Goal: Transaction & Acquisition: Purchase product/service

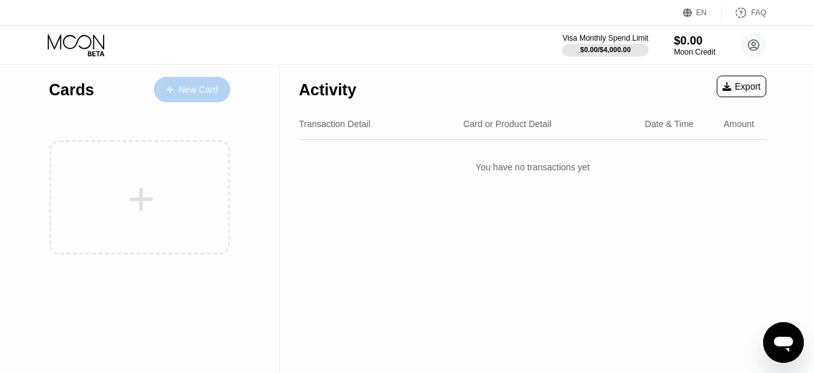
click at [203, 86] on div "New Card" at bounding box center [198, 90] width 39 height 11
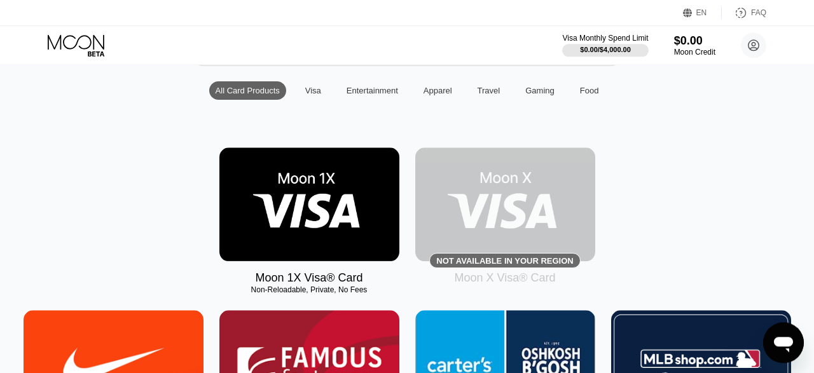
scroll to position [120, 0]
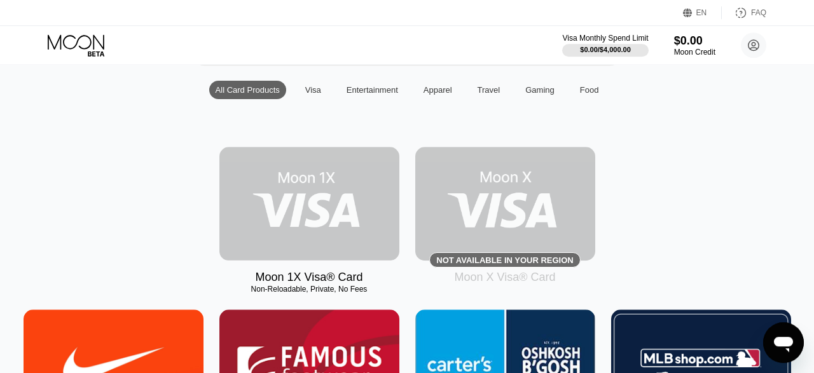
click at [303, 203] on img at bounding box center [309, 204] width 180 height 114
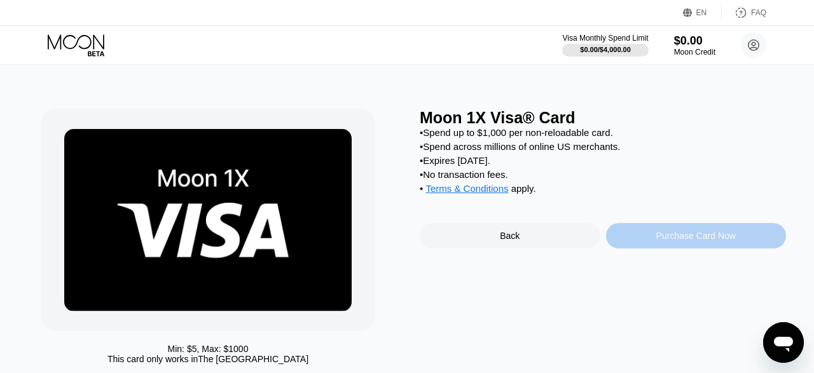
click at [682, 241] on div "Purchase Card Now" at bounding box center [695, 236] width 79 height 10
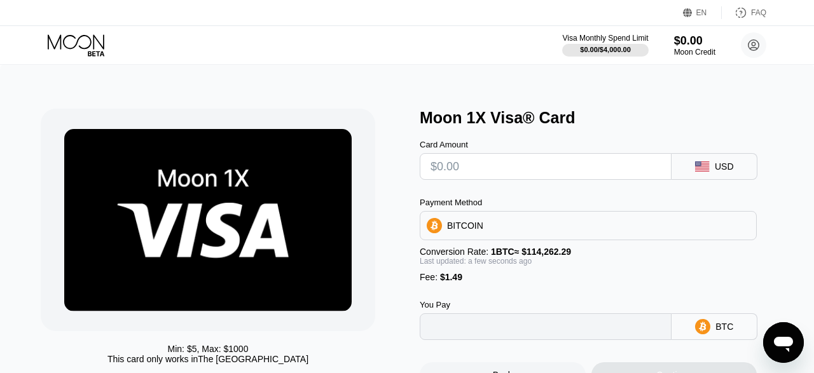
type input "0"
click at [682, 250] on div "Payment Method BITCOIN Conversion Rate: 1 BTC ≈ $114,262.29 Last updated: a few…" at bounding box center [588, 240] width 337 height 85
click at [515, 174] on input "text" at bounding box center [545, 166] width 230 height 25
type input "$6"
type input "0.00006556"
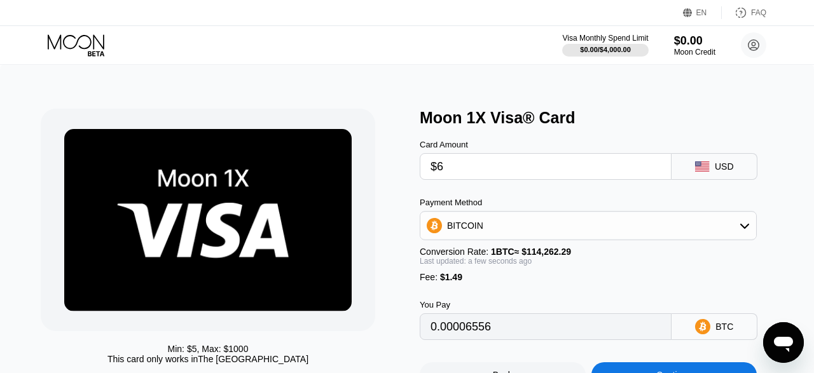
type input "$64"
type input "0.00057316"
type input "$64"
click at [560, 282] on div "Fee : $1.49" at bounding box center [588, 277] width 337 height 10
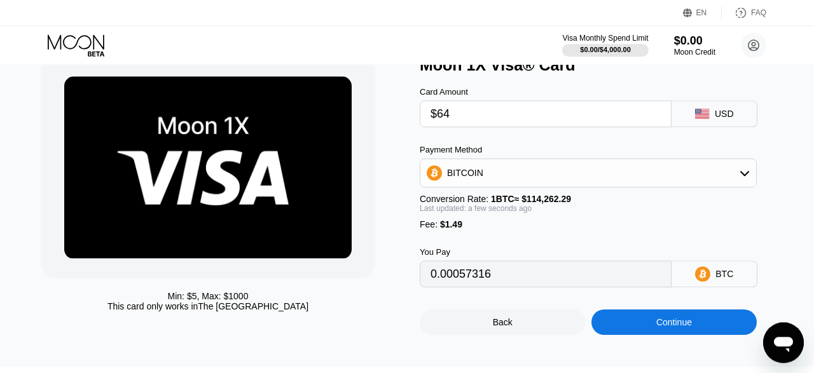
scroll to position [65, 0]
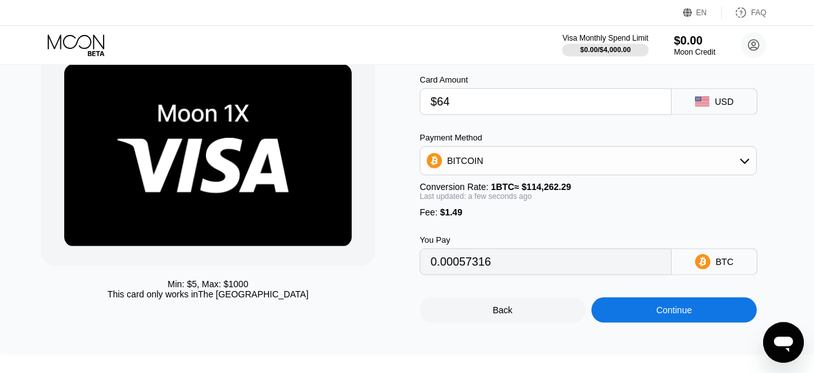
click at [602, 172] on div "BITCOIN" at bounding box center [588, 160] width 336 height 25
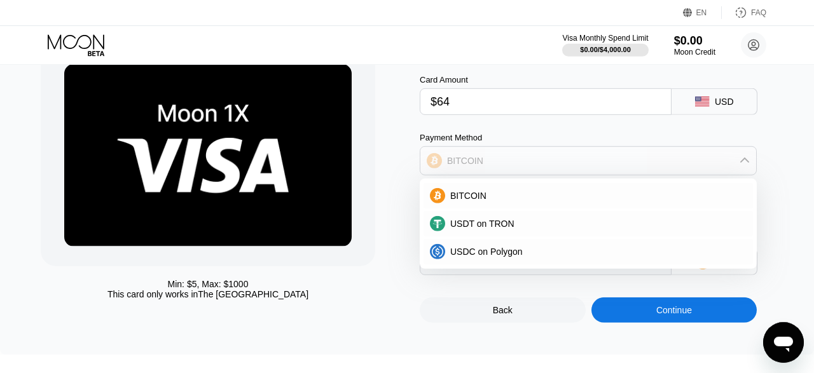
click at [753, 155] on div "BITCOIN" at bounding box center [588, 160] width 336 height 25
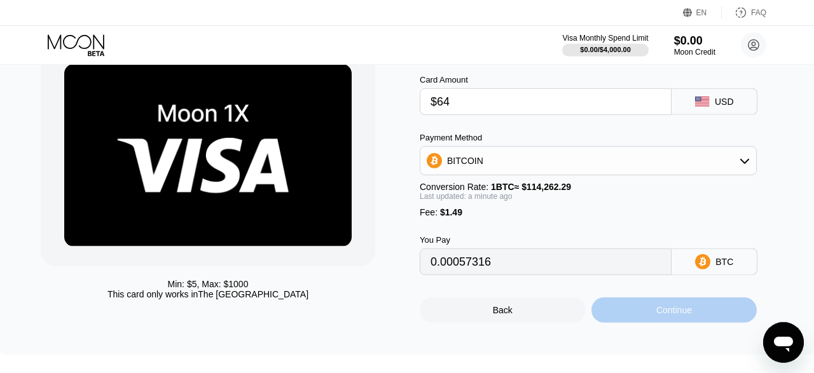
click at [692, 323] on div "Continue" at bounding box center [674, 310] width 166 height 25
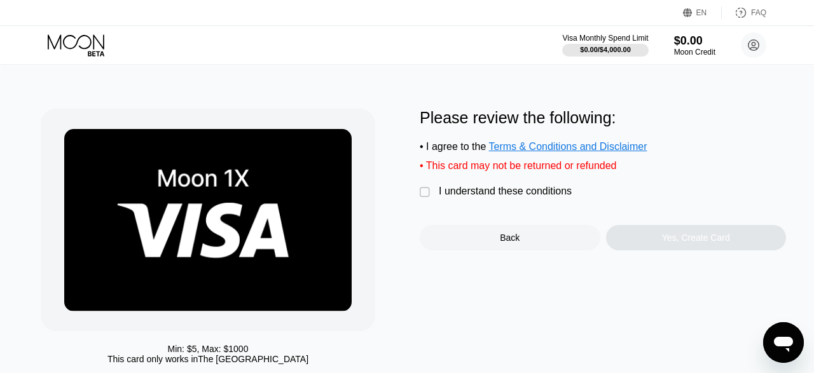
click at [419, 199] on div "Min: $ 5 , Max: $ 1000 This card only works in The United States Please review …" at bounding box center [407, 240] width 732 height 262
click at [424, 197] on div "" at bounding box center [426, 192] width 13 height 13
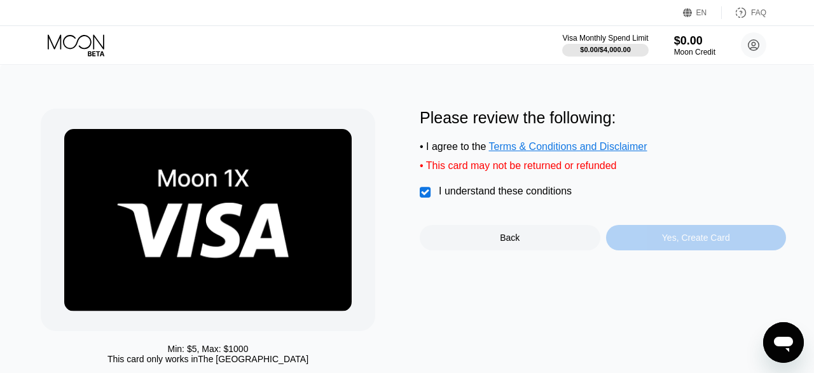
click at [675, 243] on div "Yes, Create Card" at bounding box center [696, 238] width 68 height 10
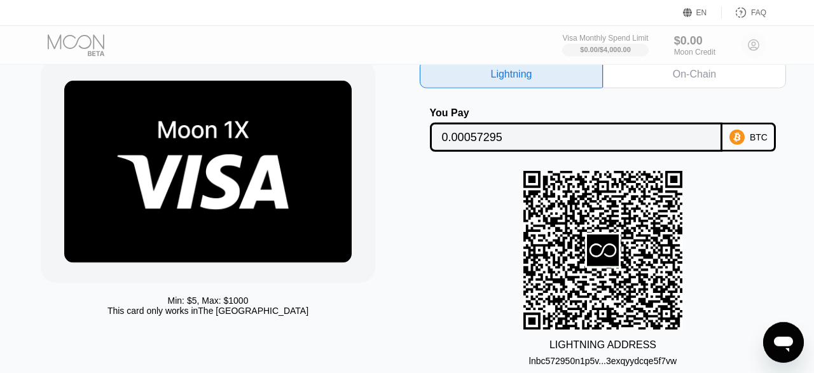
scroll to position [11, 0]
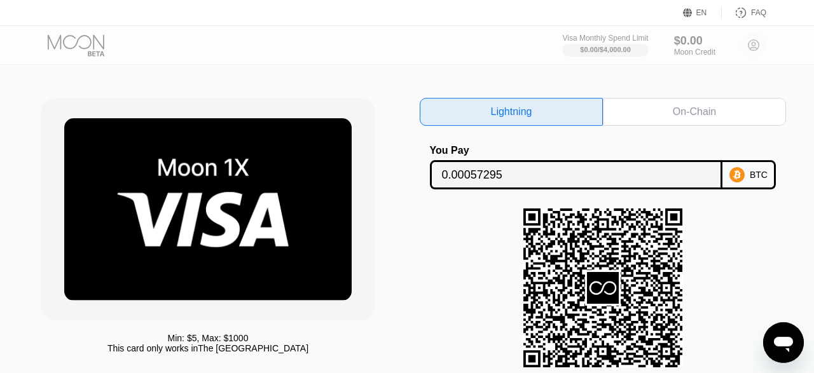
click at [660, 113] on div "On-Chain" at bounding box center [694, 112] width 183 height 28
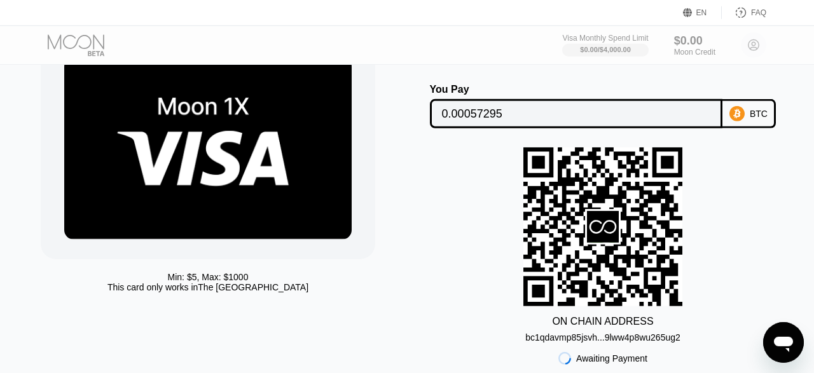
scroll to position [74, 0]
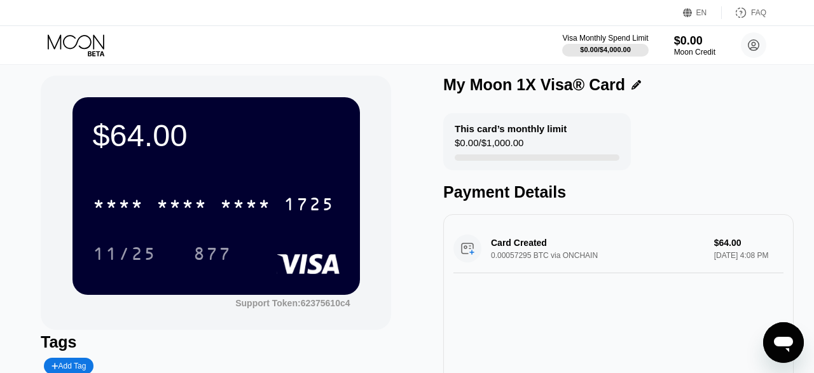
scroll to position [1, 0]
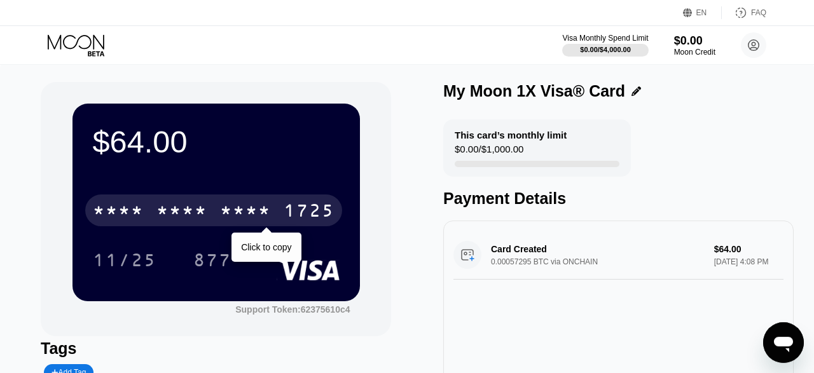
click at [268, 212] on div "* * * *" at bounding box center [245, 212] width 51 height 20
click at [266, 217] on div "2192" at bounding box center [245, 212] width 51 height 20
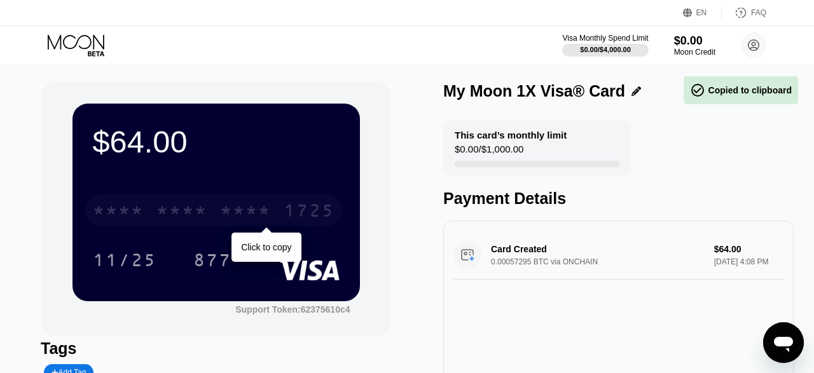
click at [266, 217] on div "* * * *" at bounding box center [245, 212] width 51 height 20
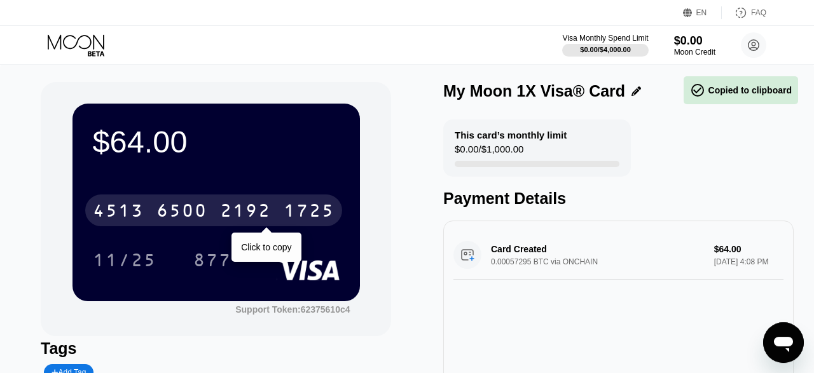
click at [266, 217] on div "2192" at bounding box center [245, 212] width 51 height 20
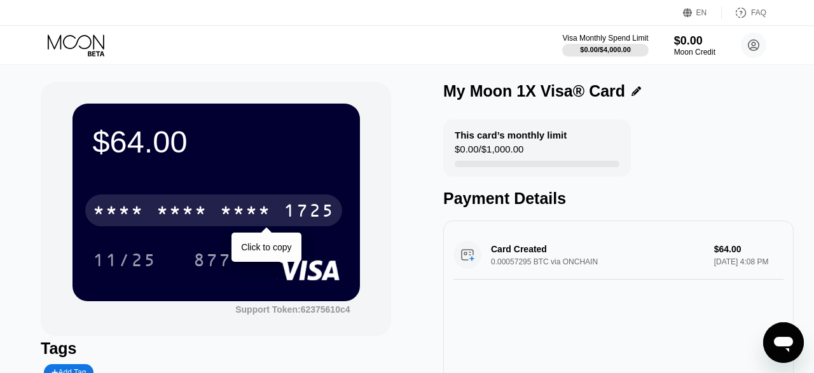
click at [266, 217] on div "* * * *" at bounding box center [245, 212] width 51 height 20
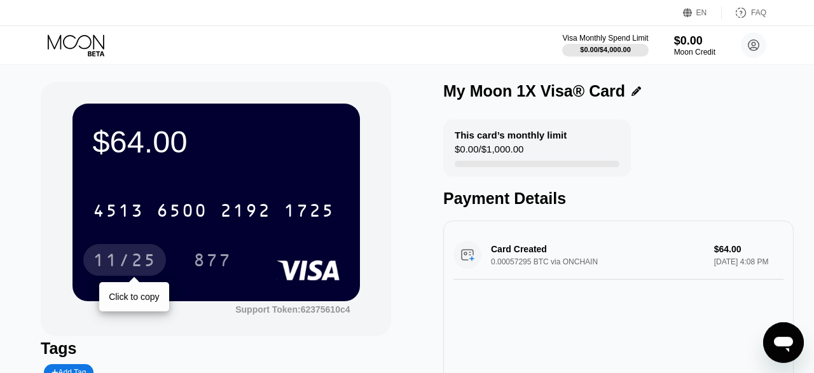
drag, startPoint x: 79, startPoint y: 261, endPoint x: 113, endPoint y: 263, distance: 33.7
click at [113, 263] on div "$64.00 4513 6500 2192 1725 11/25 Click to copy 877" at bounding box center [215, 202] width 287 height 197
click at [113, 263] on div "11/25" at bounding box center [125, 262] width 64 height 20
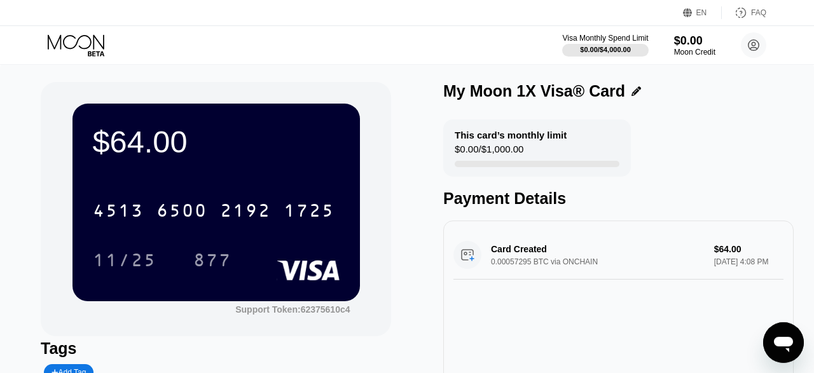
click at [72, 234] on div "$64.00 4513 6500 2192 1725 11/25 877" at bounding box center [215, 202] width 287 height 197
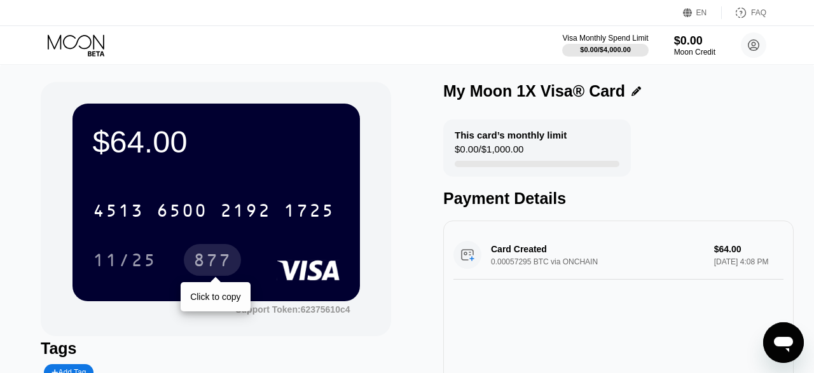
click at [213, 257] on div "877" at bounding box center [212, 262] width 38 height 20
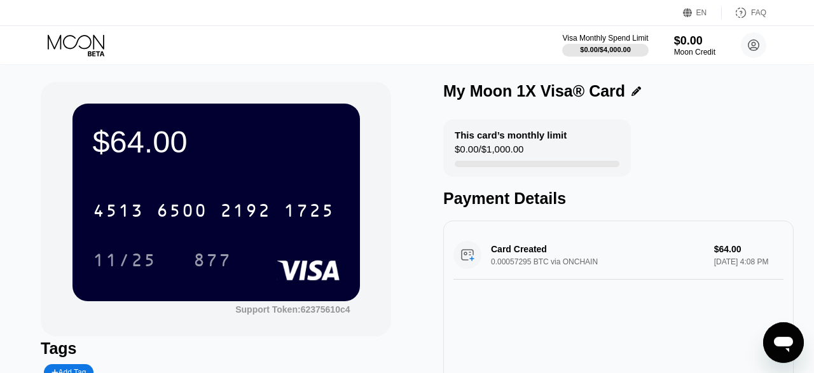
click at [29, 237] on div "$64.00 4513 6500 2192 1725 11/25 877 Support Token: 62375610c4 Tags Add Tag Mar…" at bounding box center [407, 269] width 814 height 412
